Goal: Check status: Check status

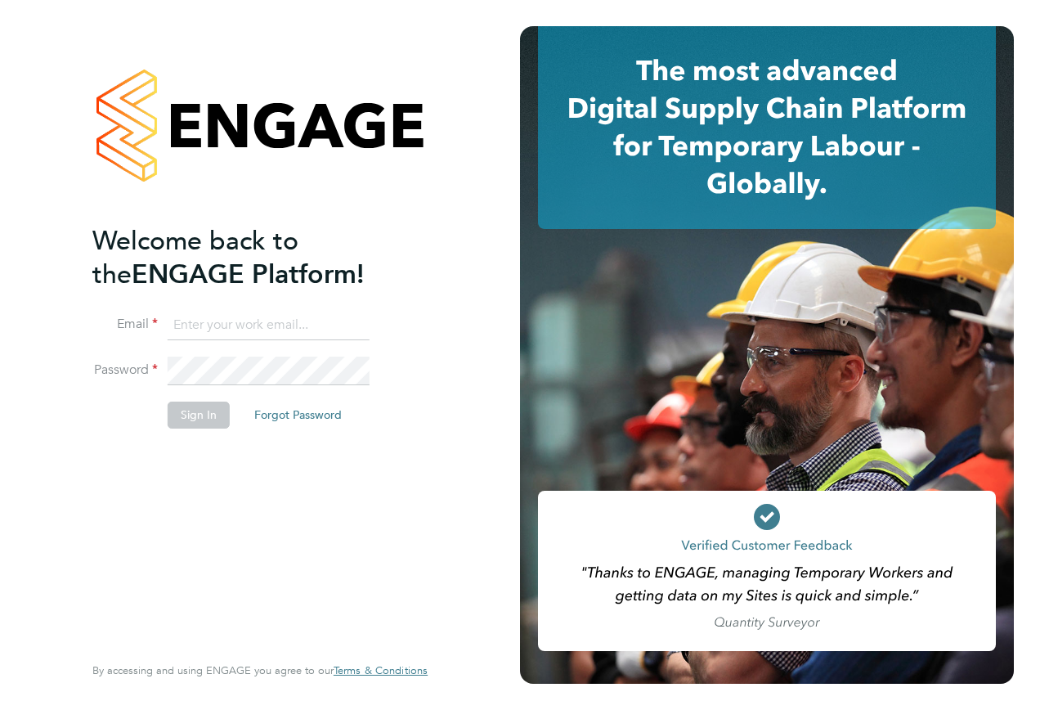
click at [220, 311] on input at bounding box center [269, 325] width 202 height 29
type input "[EMAIL_ADDRESS][PERSON_NAME][DOMAIN_NAME]"
click at [139, 367] on li "Password" at bounding box center [251, 380] width 319 height 46
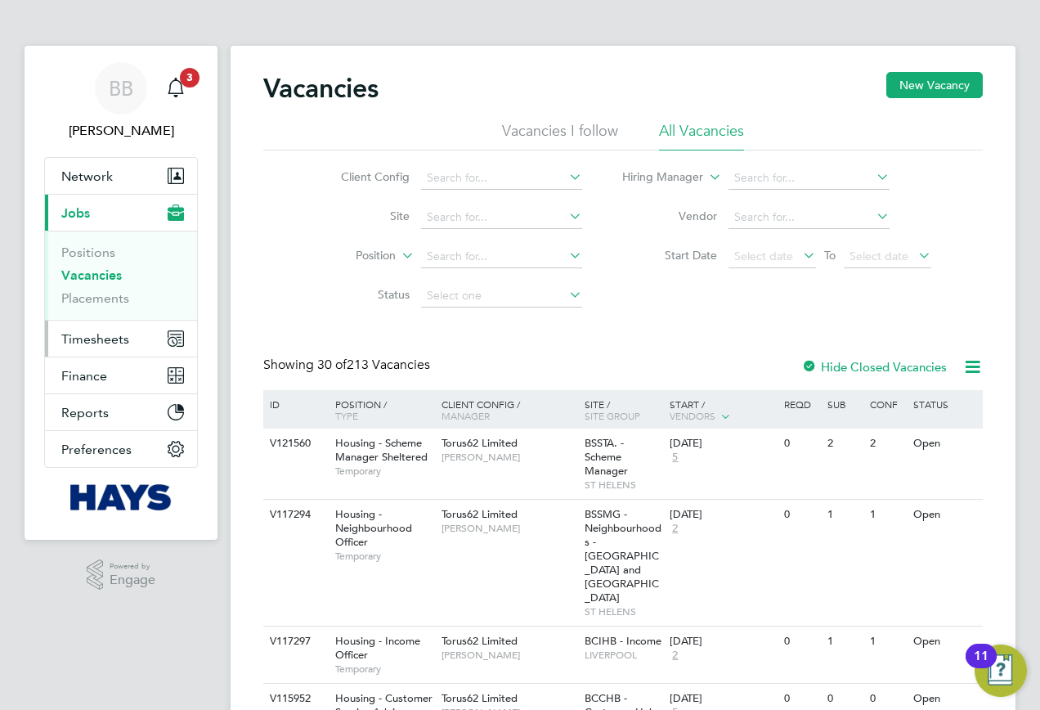
click at [116, 338] on span "Timesheets" at bounding box center [95, 339] width 68 height 16
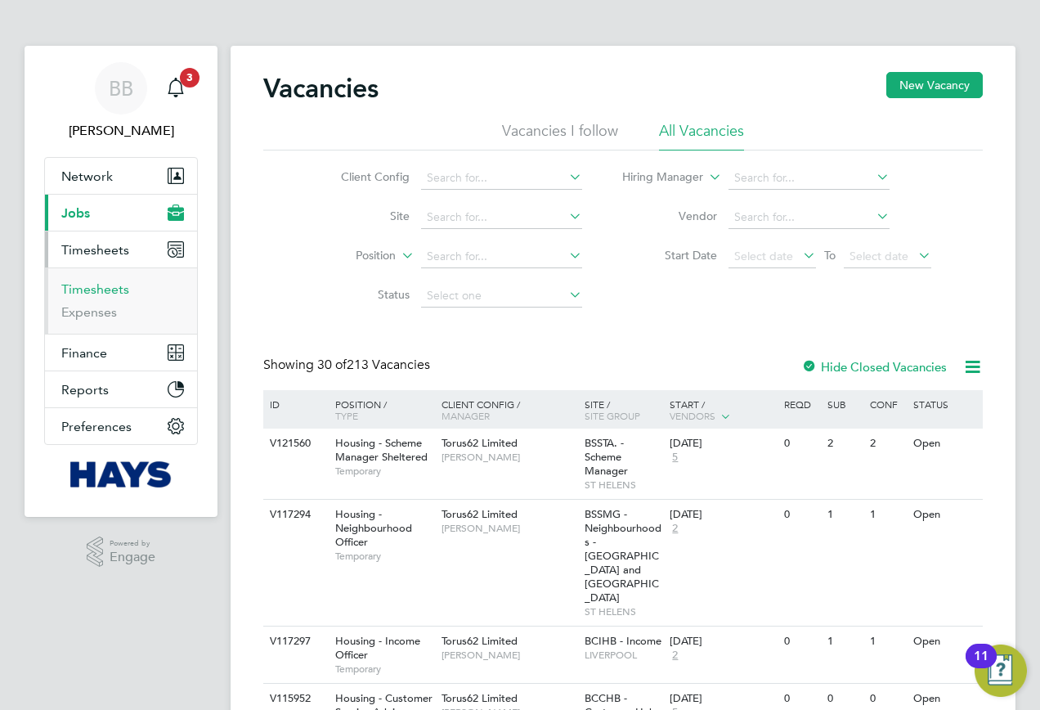
click at [95, 290] on link "Timesheets" at bounding box center [95, 289] width 68 height 16
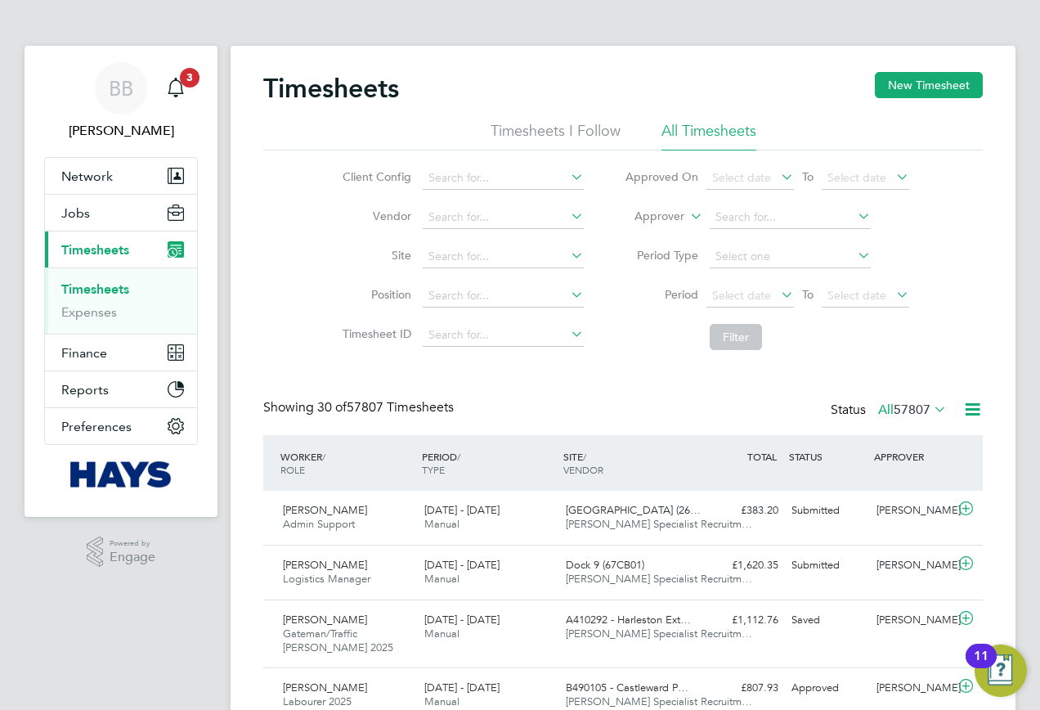
drag, startPoint x: 685, startPoint y: 208, endPoint x: 672, endPoint y: 208, distance: 13.9
click at [680, 209] on li "Approver" at bounding box center [767, 217] width 326 height 39
click at [672, 208] on li "Approver" at bounding box center [767, 217] width 326 height 39
click at [666, 213] on label "Approver" at bounding box center [648, 217] width 74 height 16
click at [652, 235] on li "Worker" at bounding box center [644, 235] width 81 height 21
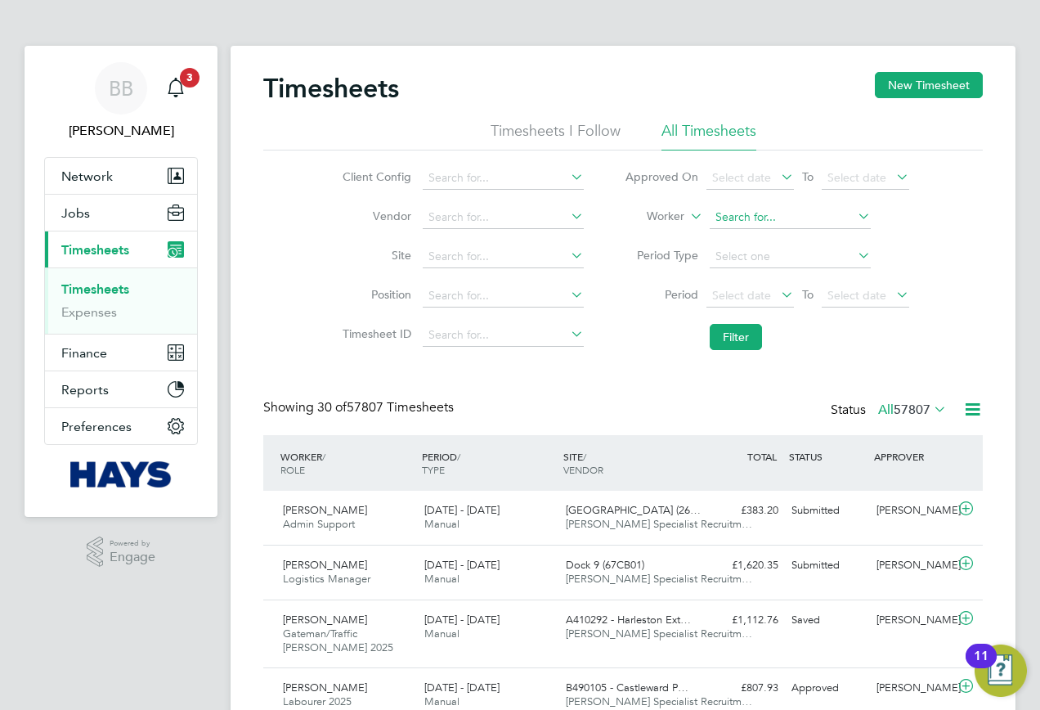
click at [746, 231] on li "Craig Pitt s" at bounding box center [789, 239] width 163 height 22
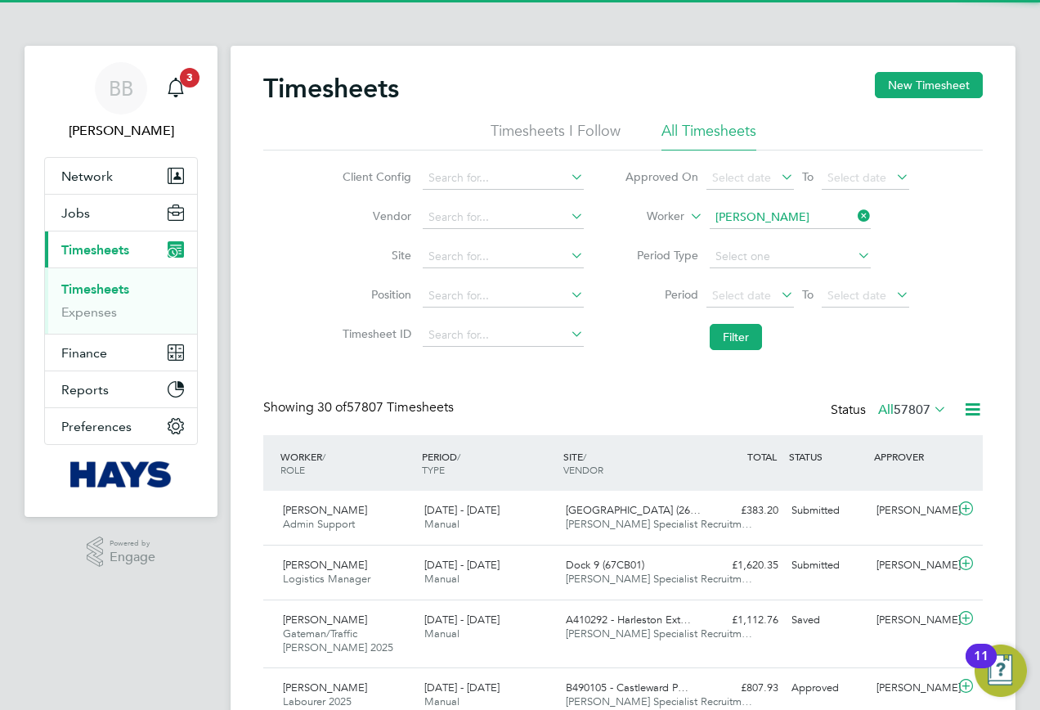
type input "Craig Pitts"
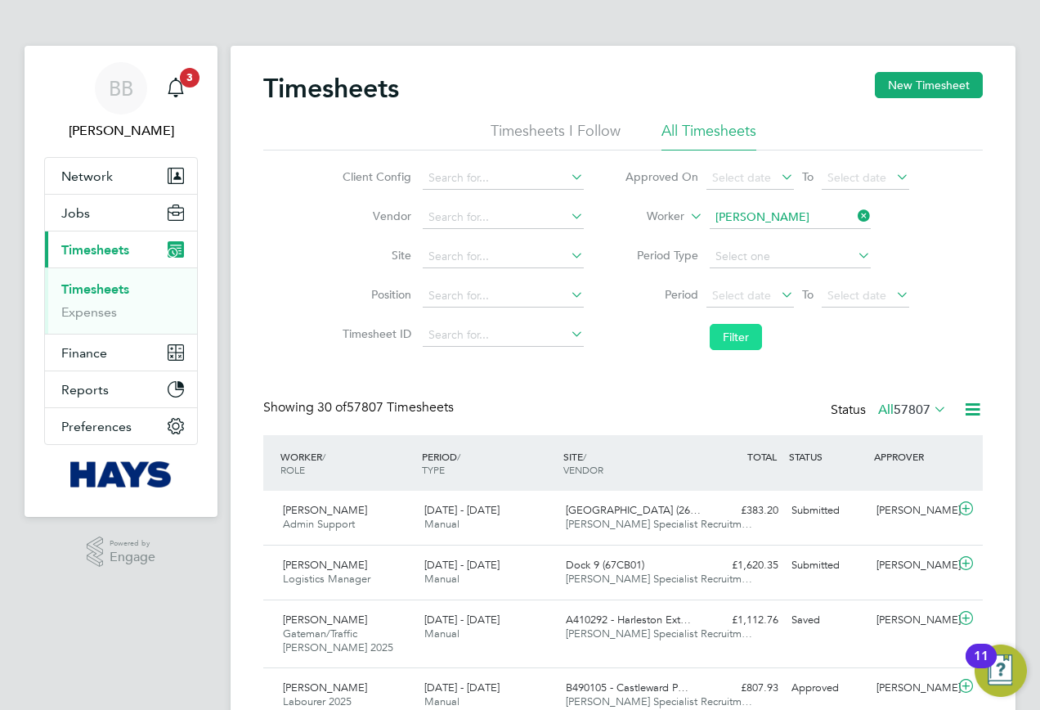
click at [746, 326] on button "Filter" at bounding box center [736, 337] width 52 height 26
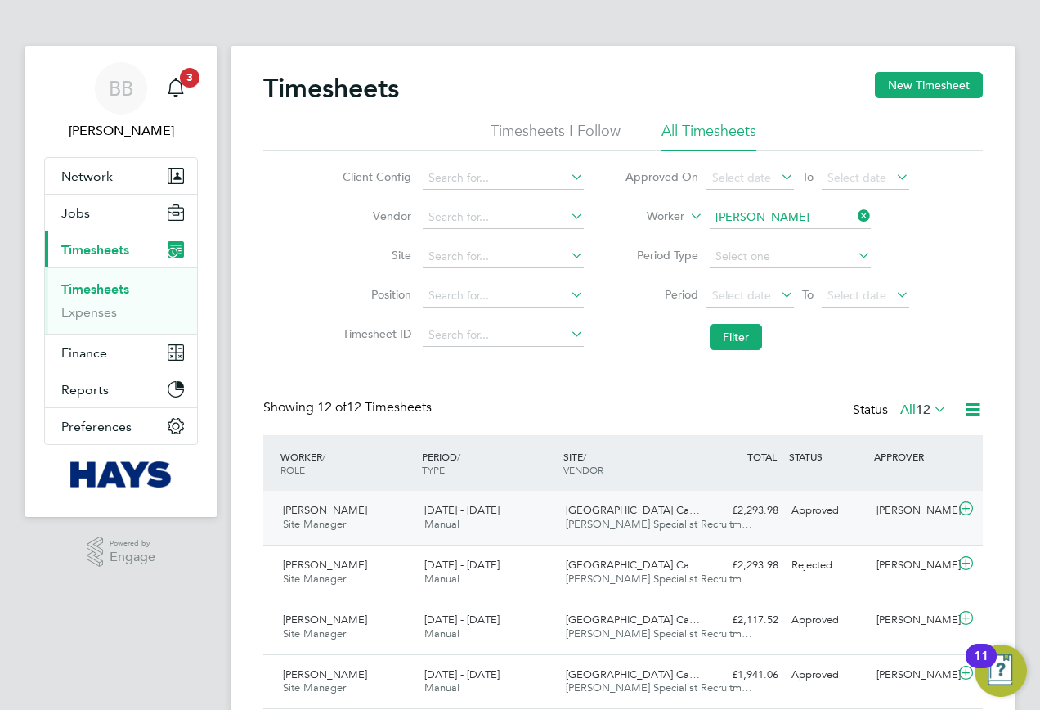
click at [689, 515] on div "University Of Leeds Ca… Hays Specialist Recruitm…" at bounding box center [630, 517] width 142 height 41
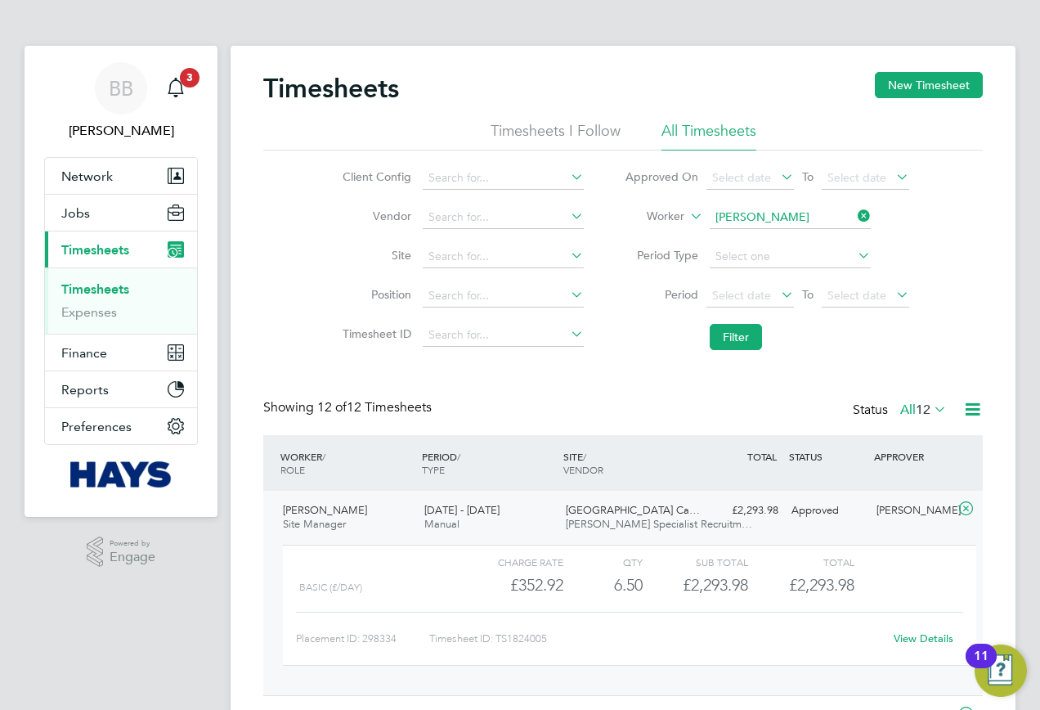
click at [918, 641] on link "View Details" at bounding box center [924, 638] width 60 height 14
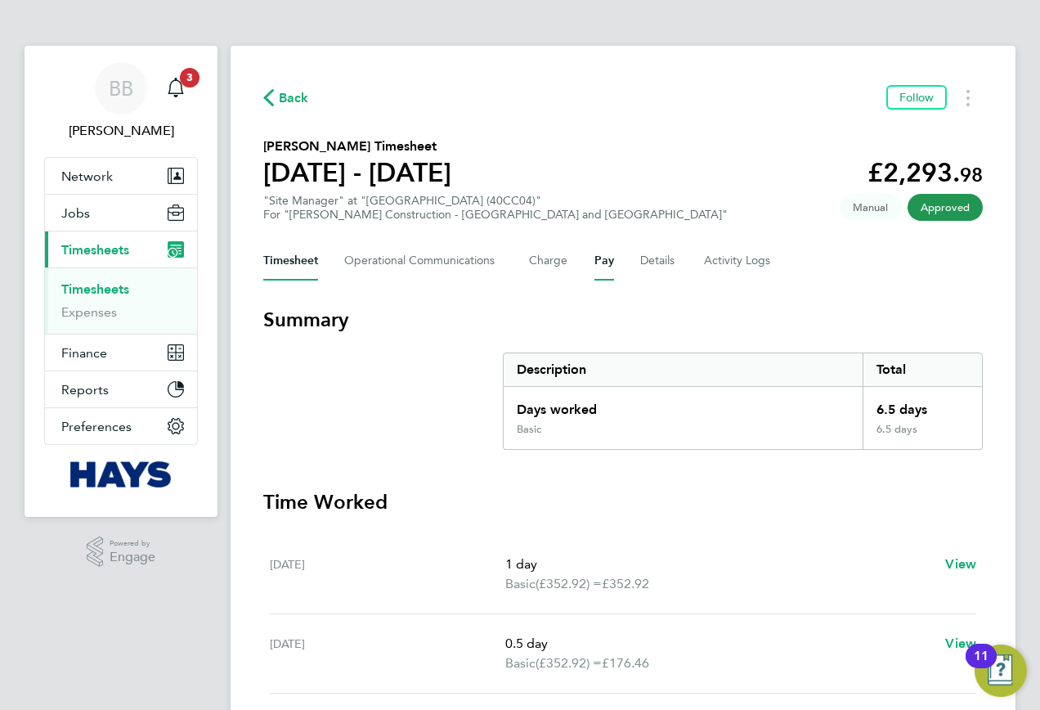
click at [605, 258] on button "Pay" at bounding box center [605, 260] width 20 height 39
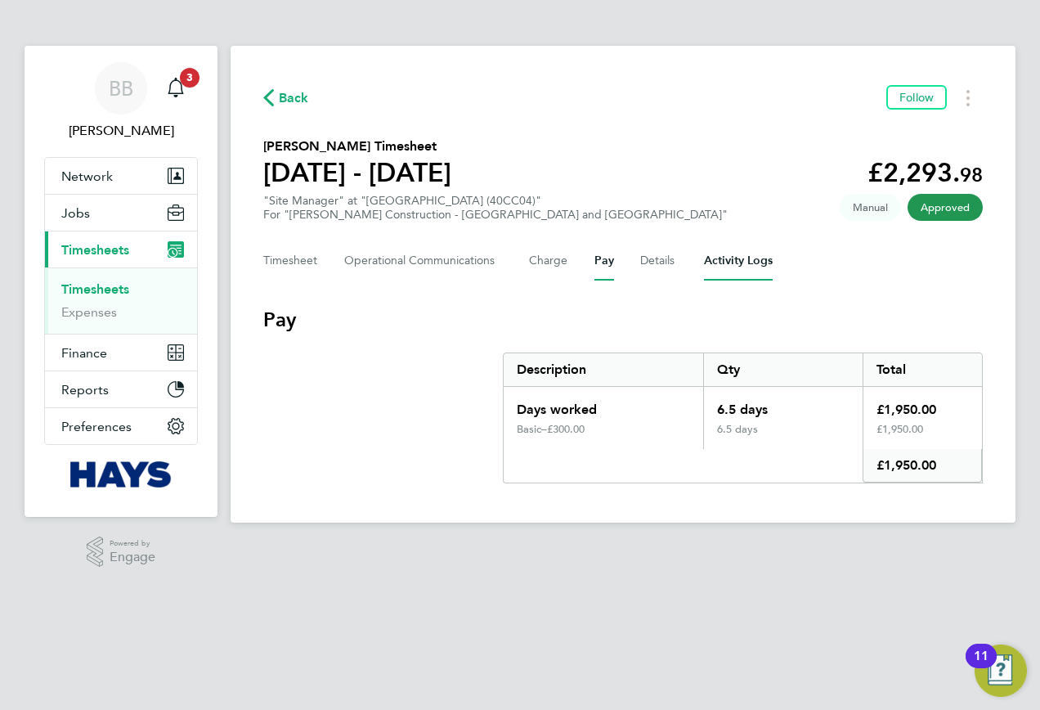
click at [707, 262] on Logs-tab "Activity Logs" at bounding box center [738, 260] width 69 height 39
